Goal: Ask a question

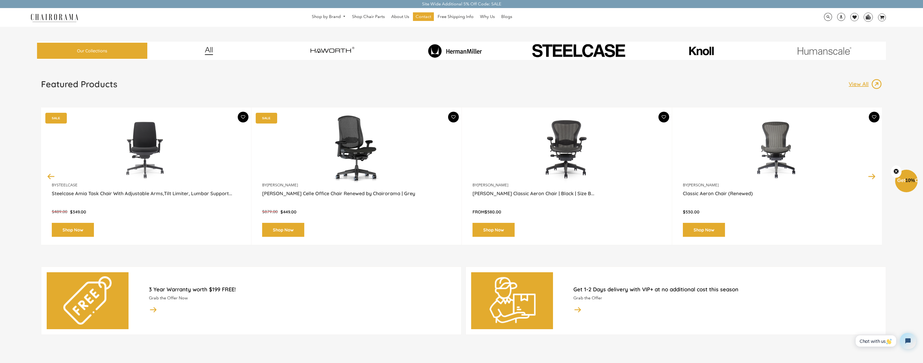
click at [456, 54] on img at bounding box center [454, 51] width 75 height 14
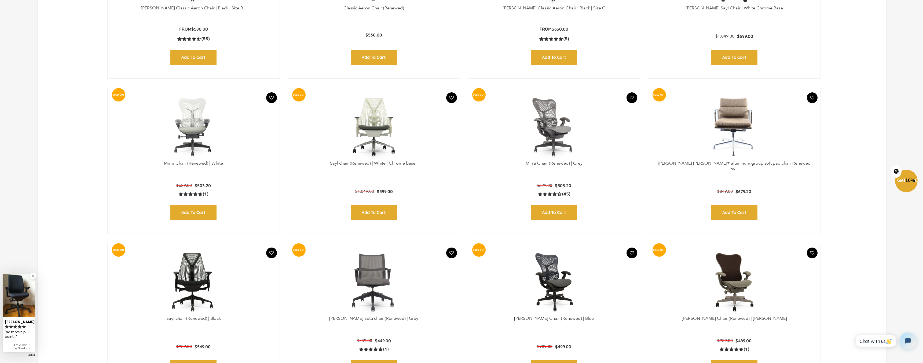
scroll to position [558, 0]
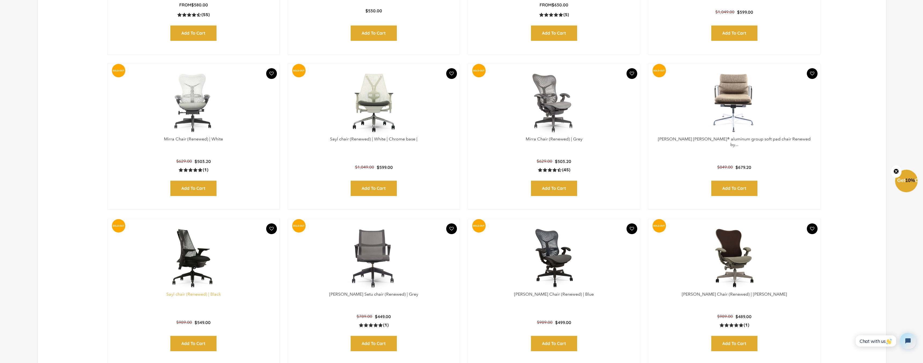
click at [204, 292] on link "Sayl chair (Renewed) | Black" at bounding box center [193, 293] width 54 height 5
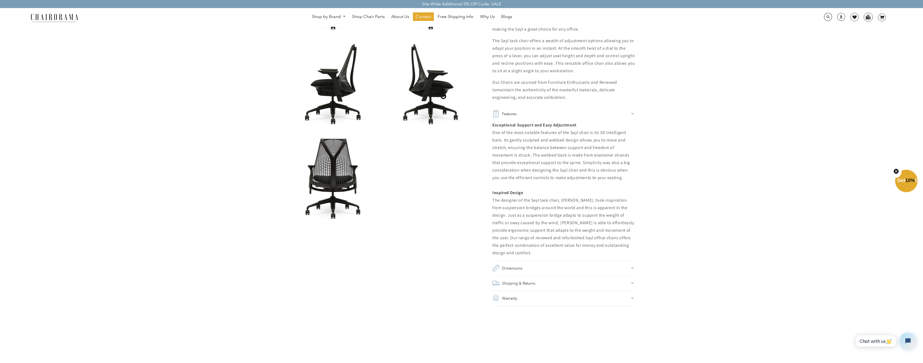
scroll to position [271, 0]
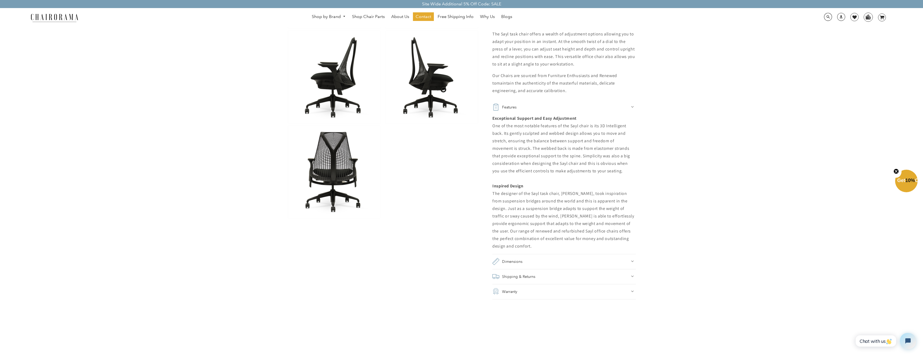
click at [629, 258] on div "Dimensions" at bounding box center [564, 262] width 144 height 8
click at [619, 322] on div "Shipping & Returns" at bounding box center [564, 326] width 144 height 8
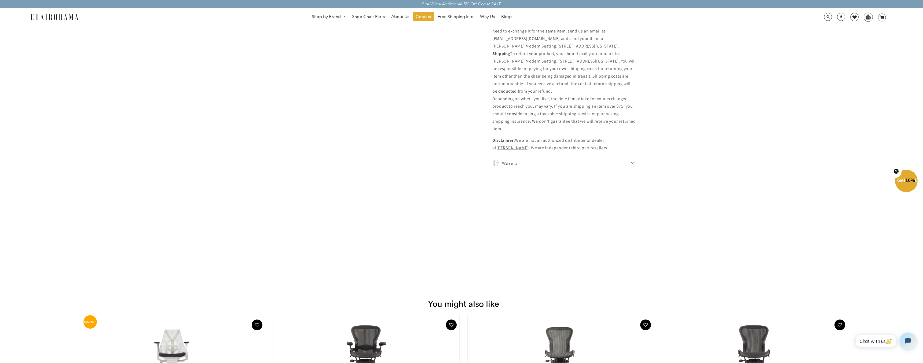
scroll to position [900, 0]
click at [906, 343] on icon "Open chat widget" at bounding box center [907, 340] width 7 height 7
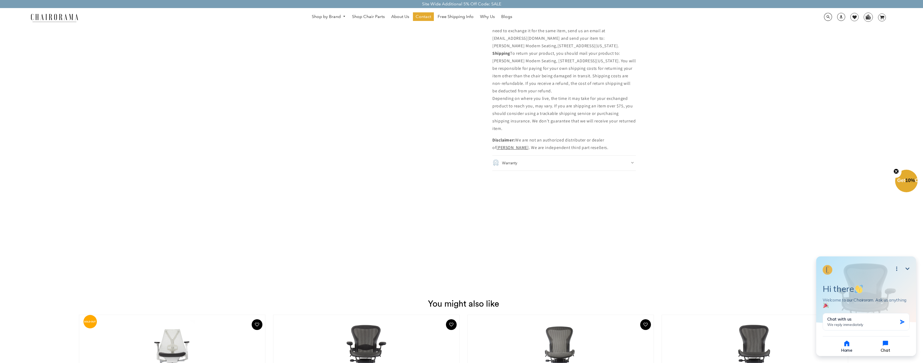
click at [887, 347] on button "Chat" at bounding box center [886, 345] width 38 height 13
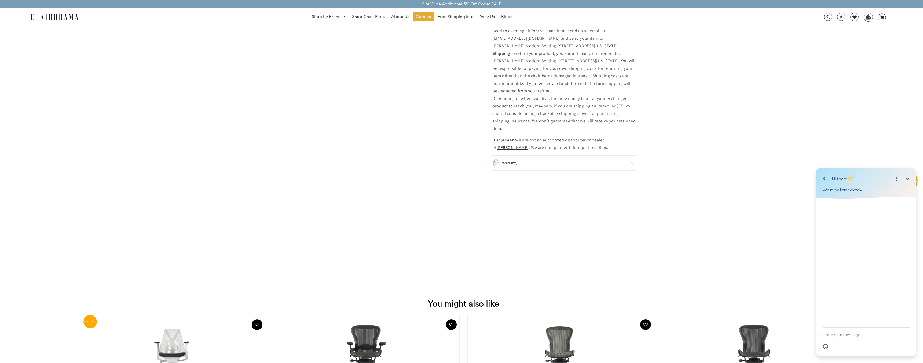
click at [832, 337] on textarea "New message" at bounding box center [866, 334] width 87 height 14
paste textarea "I saw your product on Amazon. May I know the production year of the chair?"
type textarea "I saw your product on Amazon. May I know the production year of the chair?"
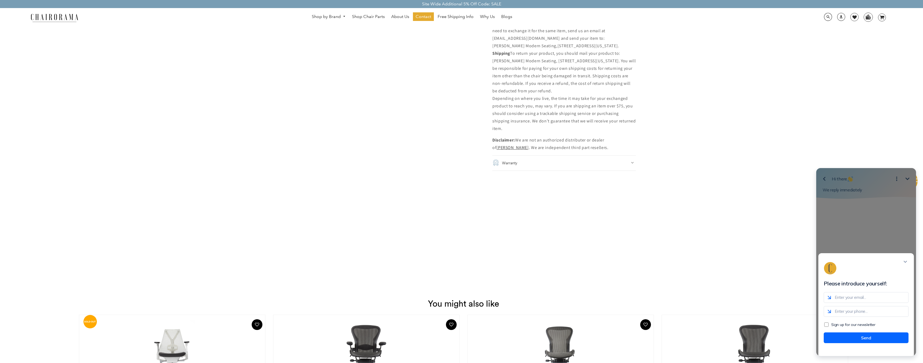
type input "LouisHsu0621@gmail.com"
drag, startPoint x: 845, startPoint y: 317, endPoint x: 875, endPoint y: 317, distance: 30.9
click at [875, 317] on input "8146101858" at bounding box center [866, 311] width 85 height 11
type input "8"
click at [876, 342] on button "Send" at bounding box center [866, 337] width 85 height 11
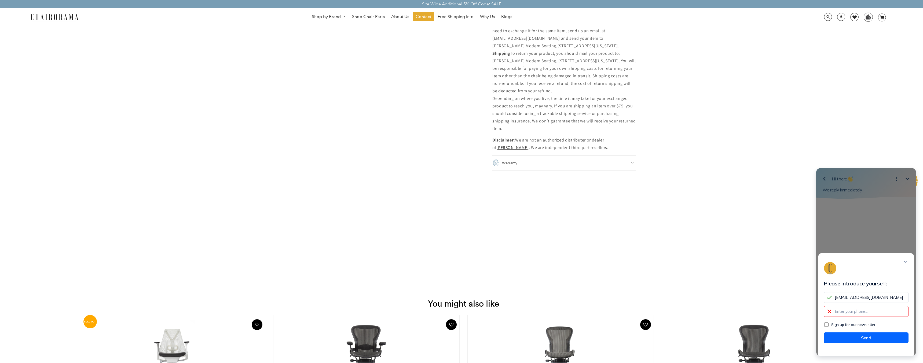
click at [852, 316] on input "tel" at bounding box center [866, 311] width 85 height 11
type input "8146805408"
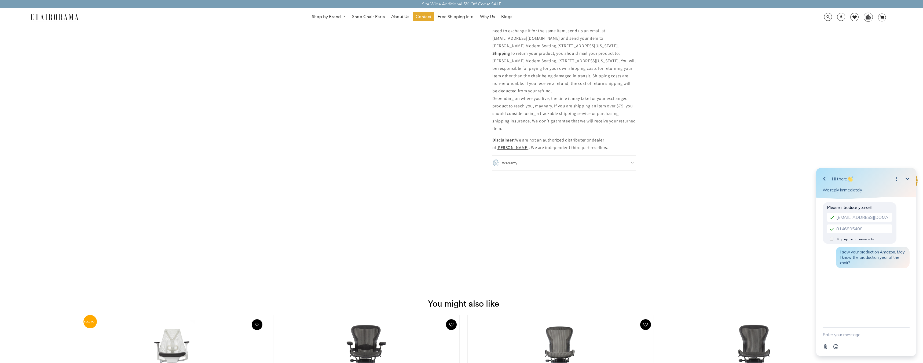
click at [855, 290] on div "Please introduce yourself: LouisHsu0621@gmail.com 8146805408 Sign up for our ne…" at bounding box center [866, 263] width 100 height 128
click at [898, 178] on icon "Open options" at bounding box center [896, 178] width 6 height 6
click at [898, 178] on icon "Close options" at bounding box center [896, 178] width 6 height 6
click at [889, 320] on div "Please introduce yourself: LouisHsu0621@gmail.com 8146805408 Sign up for our ne…" at bounding box center [866, 263] width 100 height 128
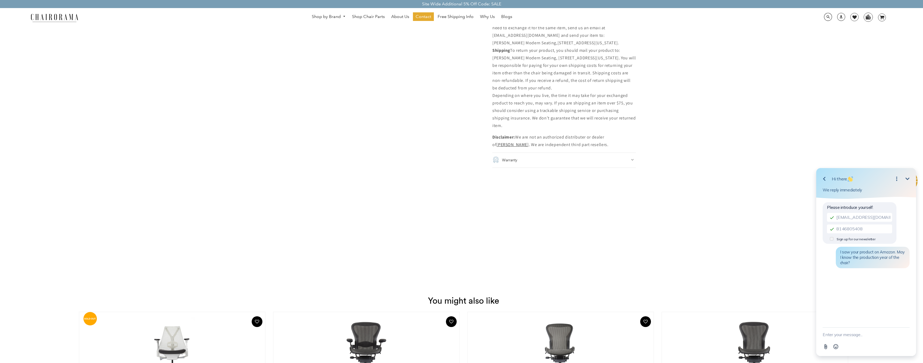
scroll to position [903, 0]
click at [849, 332] on textarea "New message" at bounding box center [866, 334] width 87 height 14
type textarea "?"
click at [822, 177] on icon "button" at bounding box center [824, 178] width 6 height 6
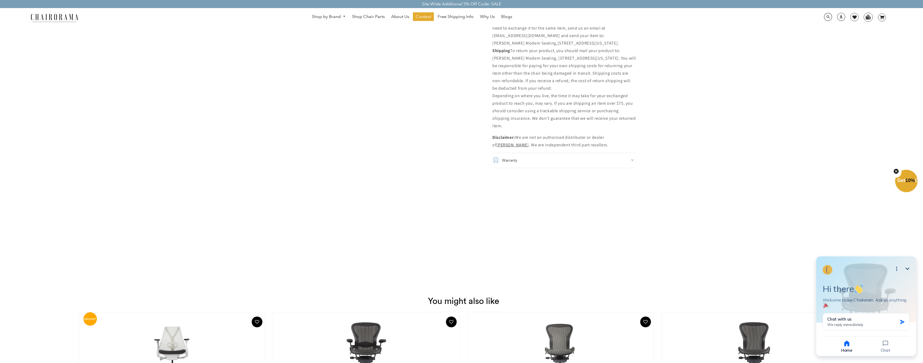
click at [885, 358] on html "Minimize Open options Hi there Welcome to our Chairoram. Ask us anything Chat w…" at bounding box center [866, 306] width 114 height 113
click at [885, 351] on button "Chat" at bounding box center [886, 345] width 38 height 13
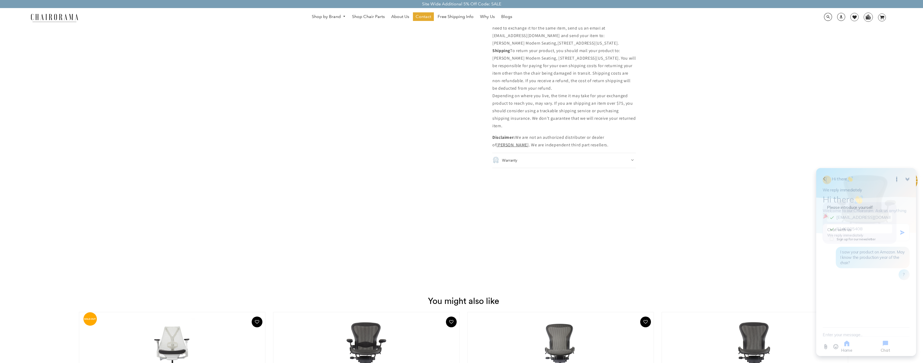
scroll to position [0, 0]
click at [896, 178] on icon "Open options" at bounding box center [896, 178] width 6 height 6
click at [826, 262] on div "Please introduce yourself: LouisHsu0621@gmail.com 8146805408 Sign up for our ne…" at bounding box center [866, 243] width 87 height 85
click at [821, 176] on icon "button" at bounding box center [824, 178] width 6 height 6
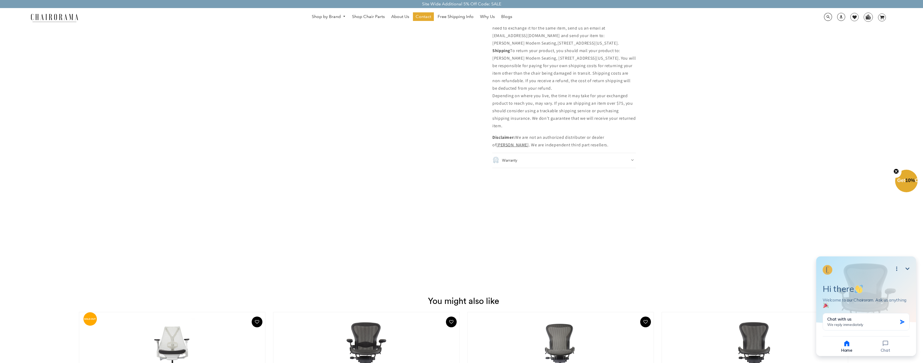
click at [889, 345] on icon "button" at bounding box center [886, 343] width 8 height 8
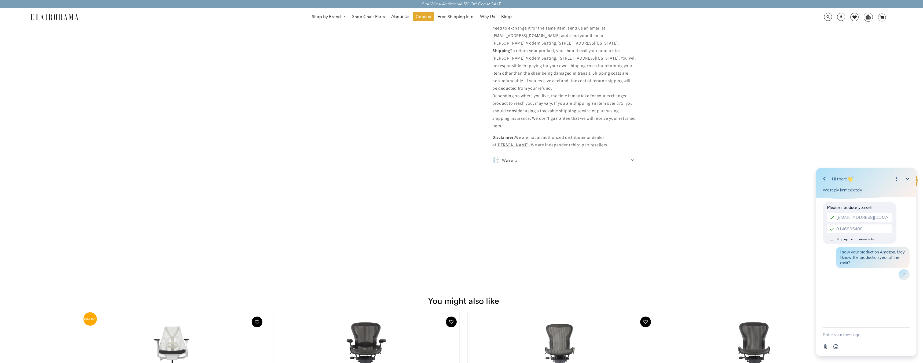
click at [824, 182] on button "Go back" at bounding box center [824, 178] width 11 height 11
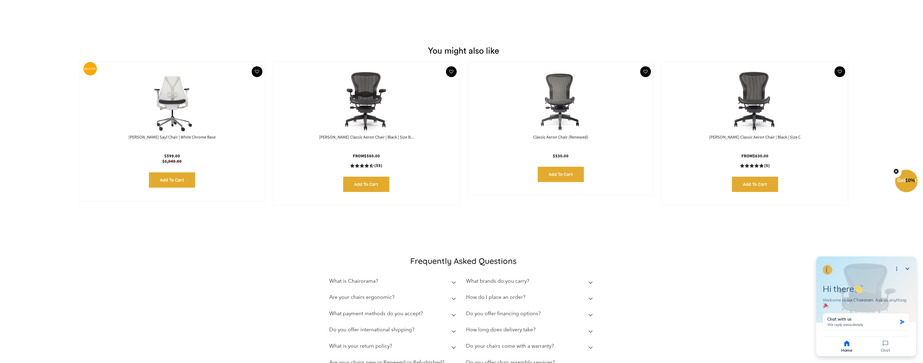
scroll to position [1156, 0]
